Goal: Task Accomplishment & Management: Use online tool/utility

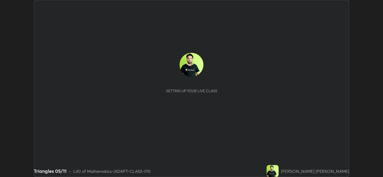
scroll to position [177, 382]
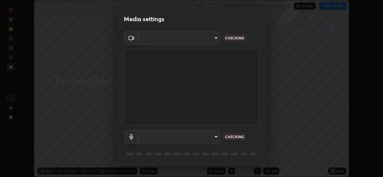
click at [177, 138] on body "Erase all Triangles 05/11 Recording WAS SCHEDULED TO START AT 6:45 PM Settings …" at bounding box center [191, 88] width 383 height 177
type input "162a4bef6d5de59660943d10e2777e2613c591b7fe343c7323db06c6e3c7e835"
type input "1d4febaa8ec43250a5abd803b4b9017d31c20cfa2482e27e93703920a67056a4"
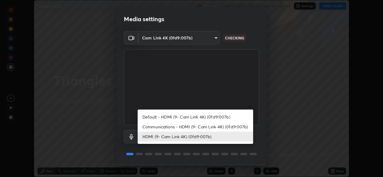
click at [168, 138] on li "HDMI (9- Cam Link 4K) (0fd9:007b)" at bounding box center [195, 137] width 115 height 10
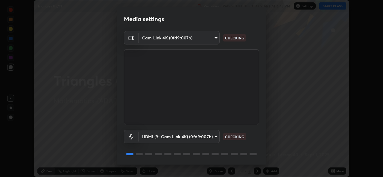
scroll to position [19, 0]
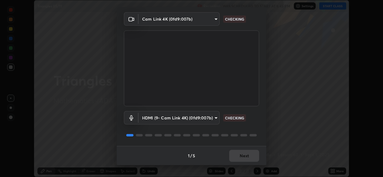
click at [236, 156] on div "1 / 5 Next" at bounding box center [192, 155] width 150 height 19
click at [241, 159] on div "1 / 5 Next" at bounding box center [192, 155] width 150 height 19
click at [243, 159] on div "1 / 5 Next" at bounding box center [192, 155] width 150 height 19
click at [246, 158] on div "1 / 5 Next" at bounding box center [192, 155] width 150 height 19
click at [248, 158] on div "1 / 5 Next" at bounding box center [192, 155] width 150 height 19
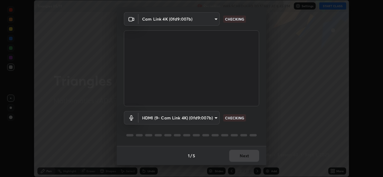
click at [249, 159] on div "1 / 5 Next" at bounding box center [192, 155] width 150 height 19
click at [249, 158] on div "1 / 5 Next" at bounding box center [192, 155] width 150 height 19
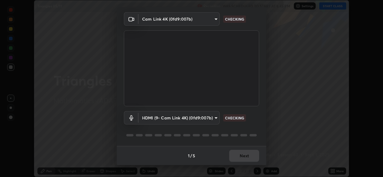
click at [249, 158] on div "1 / 5 Next" at bounding box center [192, 155] width 150 height 19
click at [250, 159] on div "1 / 5 Next" at bounding box center [192, 155] width 150 height 19
click at [250, 158] on div "1 / 5 Next" at bounding box center [192, 155] width 150 height 19
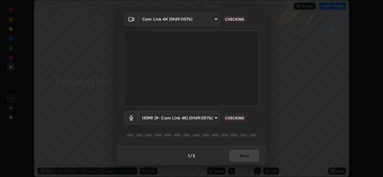
click at [250, 158] on div "1 / 5 Next" at bounding box center [192, 155] width 150 height 19
click at [249, 158] on div "1 / 5 Next" at bounding box center [192, 155] width 150 height 19
click at [250, 158] on div "1 / 5 Next" at bounding box center [192, 155] width 150 height 19
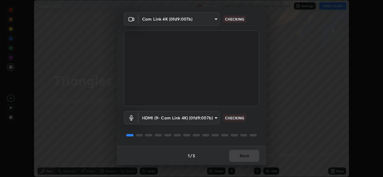
click at [250, 158] on div "1 / 5 Next" at bounding box center [192, 155] width 150 height 19
click at [249, 158] on div "1 / 5 Next" at bounding box center [192, 155] width 150 height 19
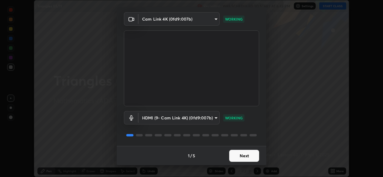
click at [249, 158] on button "Next" at bounding box center [244, 156] width 30 height 12
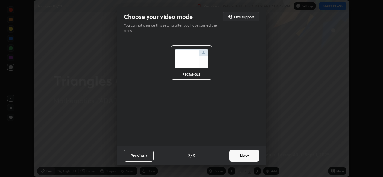
click at [248, 157] on button "Next" at bounding box center [244, 156] width 30 height 12
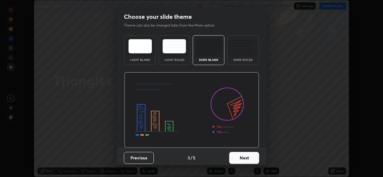
click at [248, 157] on button "Next" at bounding box center [244, 158] width 30 height 12
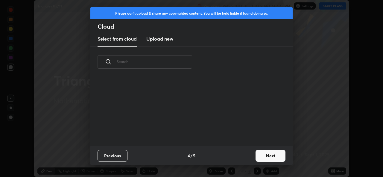
click at [251, 157] on div "Previous 4 / 5 Next" at bounding box center [191, 155] width 202 height 19
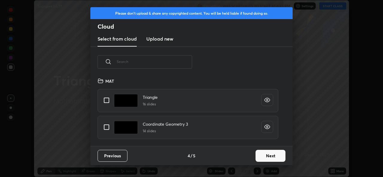
scroll to position [69, 192]
click at [259, 156] on button "Next" at bounding box center [270, 156] width 30 height 12
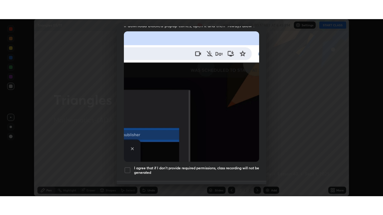
scroll to position [141, 0]
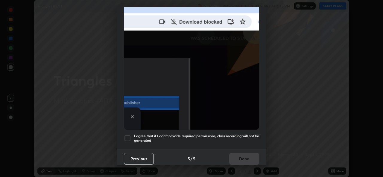
click at [124, 136] on div at bounding box center [127, 138] width 7 height 7
click at [237, 154] on button "Done" at bounding box center [244, 159] width 30 height 12
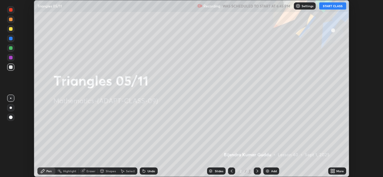
click at [328, 172] on div "More" at bounding box center [337, 171] width 18 height 7
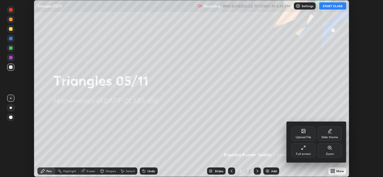
click at [303, 151] on div "Full screen" at bounding box center [303, 151] width 24 height 14
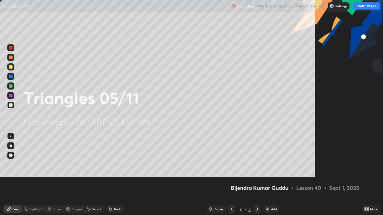
scroll to position [215, 383]
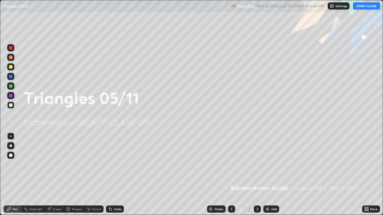
click at [364, 7] on button "START CLASS" at bounding box center [366, 5] width 27 height 7
click at [365, 177] on icon at bounding box center [365, 208] width 1 height 1
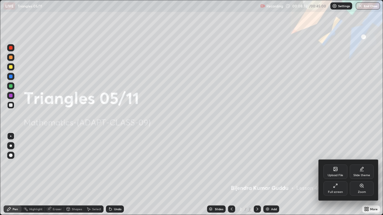
click at [330, 176] on div "Upload File" at bounding box center [335, 175] width 16 height 3
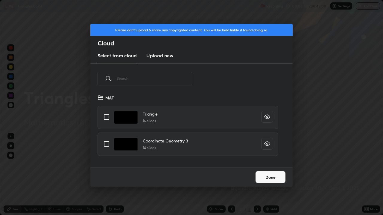
scroll to position [74, 192]
click at [107, 118] on input "grid" at bounding box center [106, 117] width 13 height 13
checkbox input "true"
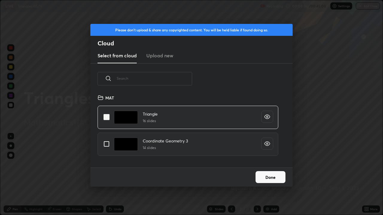
click at [268, 177] on button "Done" at bounding box center [270, 177] width 30 height 12
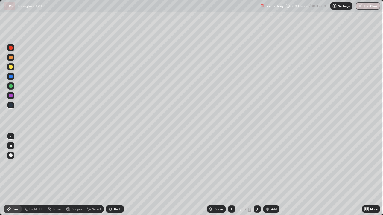
click at [259, 177] on div at bounding box center [257, 209] width 7 height 7
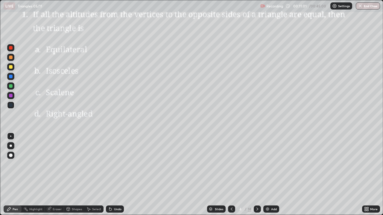
click at [13, 88] on div at bounding box center [10, 86] width 7 height 7
click at [257, 177] on icon at bounding box center [257, 209] width 5 height 5
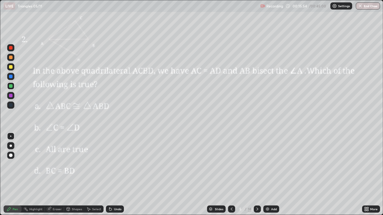
click at [10, 68] on div at bounding box center [11, 67] width 4 height 4
click at [10, 49] on div at bounding box center [11, 48] width 4 height 4
click at [10, 96] on div at bounding box center [11, 96] width 4 height 4
click at [234, 177] on div at bounding box center [231, 209] width 7 height 7
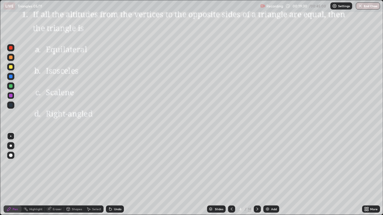
click at [256, 177] on icon at bounding box center [257, 209] width 5 height 5
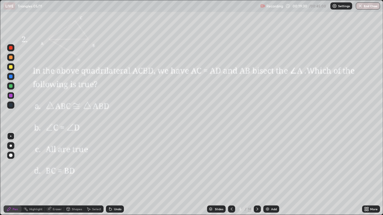
click at [256, 177] on icon at bounding box center [257, 209] width 5 height 5
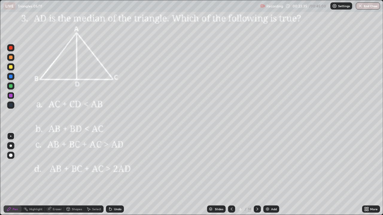
click at [11, 87] on div at bounding box center [11, 86] width 4 height 4
click at [115, 177] on div "Undo" at bounding box center [117, 209] width 7 height 3
click at [116, 177] on div "Undo" at bounding box center [117, 209] width 7 height 3
click at [117, 177] on div "Undo" at bounding box center [117, 209] width 7 height 3
click at [118, 177] on div "Undo" at bounding box center [117, 209] width 7 height 3
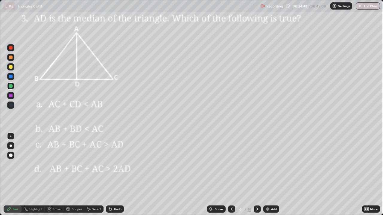
click at [118, 177] on div "Undo" at bounding box center [117, 209] width 7 height 3
click at [119, 177] on div "Undo" at bounding box center [117, 209] width 7 height 3
click at [120, 177] on div "Undo" at bounding box center [117, 209] width 7 height 3
click at [121, 177] on div "Undo" at bounding box center [115, 209] width 18 height 7
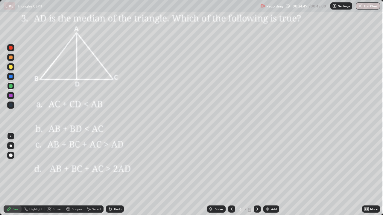
click at [122, 177] on div "Undo" at bounding box center [115, 209] width 18 height 7
click at [121, 177] on div "Undo" at bounding box center [115, 209] width 18 height 7
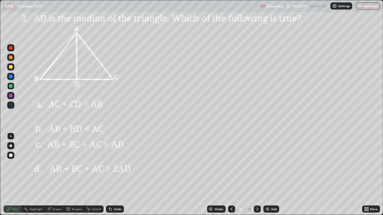
click at [122, 177] on div "Undo" at bounding box center [115, 209] width 18 height 7
click at [257, 177] on icon at bounding box center [257, 209] width 5 height 5
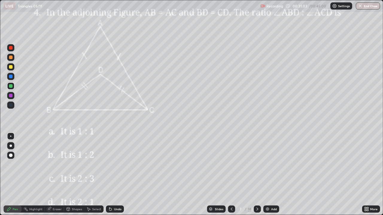
click at [12, 86] on div at bounding box center [11, 86] width 4 height 4
click at [11, 50] on div at bounding box center [10, 47] width 7 height 7
click at [94, 177] on div "Select" at bounding box center [96, 209] width 9 height 3
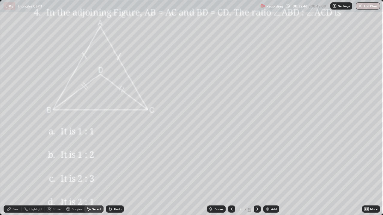
click at [109, 177] on icon at bounding box center [110, 209] width 2 height 2
click at [108, 177] on icon at bounding box center [110, 209] width 5 height 5
click at [109, 177] on icon at bounding box center [110, 209] width 2 height 2
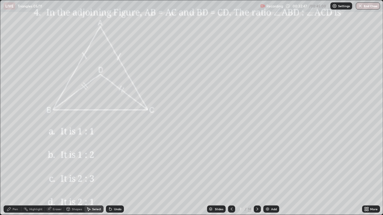
click at [109, 177] on icon at bounding box center [110, 209] width 2 height 2
click at [110, 177] on div "Undo" at bounding box center [115, 209] width 18 height 7
click at [111, 177] on div "Undo" at bounding box center [115, 209] width 18 height 7
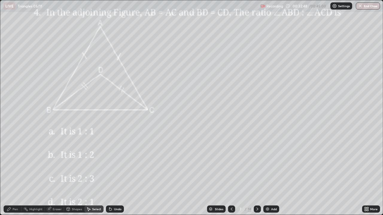
click at [111, 177] on div "Undo" at bounding box center [115, 209] width 18 height 7
click at [112, 177] on div "Undo" at bounding box center [115, 209] width 18 height 7
click at [114, 177] on div "Undo" at bounding box center [115, 209] width 18 height 7
click at [11, 177] on icon at bounding box center [9, 209] width 5 height 5
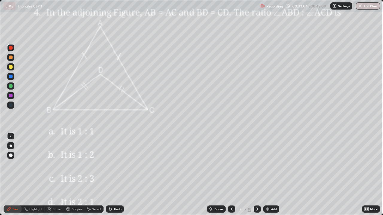
click at [11, 86] on div at bounding box center [11, 86] width 4 height 4
click at [260, 177] on div at bounding box center [257, 209] width 7 height 7
click at [257, 177] on icon at bounding box center [257, 209] width 5 height 5
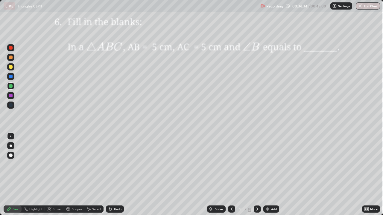
click at [257, 177] on icon at bounding box center [257, 209] width 5 height 5
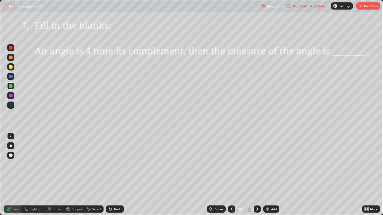
click at [257, 177] on icon at bounding box center [257, 209] width 5 height 5
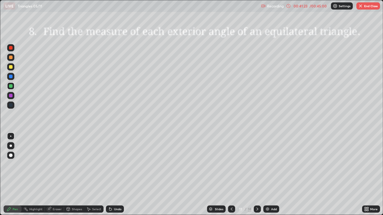
click at [368, 7] on button "End Class" at bounding box center [368, 5] width 24 height 7
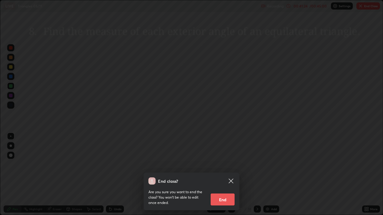
click at [223, 177] on button "End" at bounding box center [223, 200] width 24 height 12
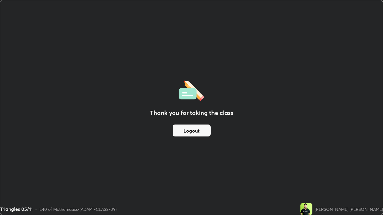
click at [200, 130] on button "Logout" at bounding box center [192, 131] width 38 height 12
